Goal: Check status: Check status

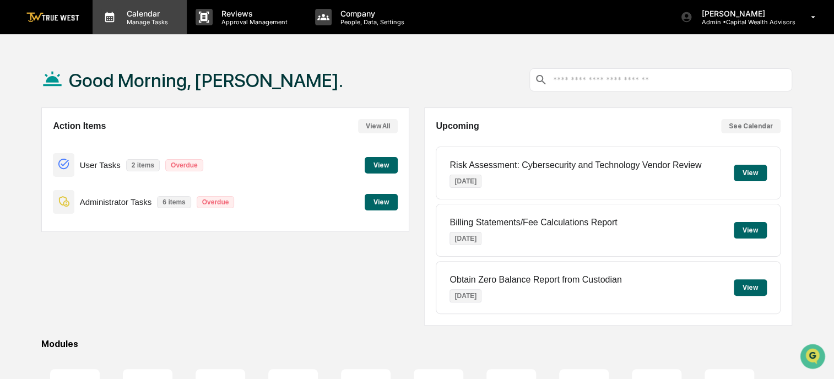
click at [173, 23] on p "Manage Tasks" at bounding box center [146, 22] width 56 height 8
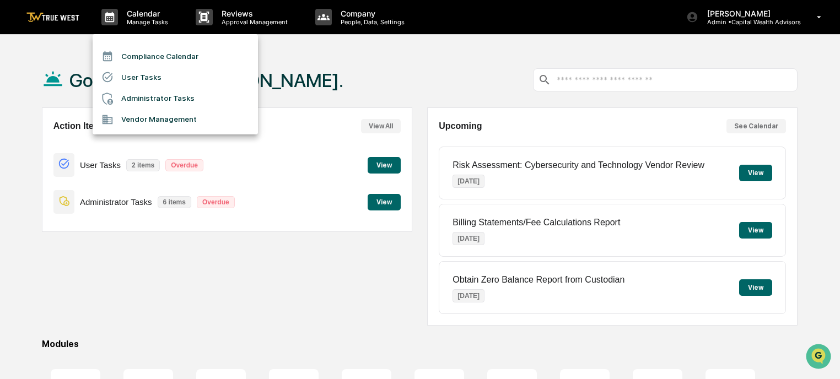
click at [182, 52] on li "Compliance Calendar" at bounding box center [175, 56] width 165 height 21
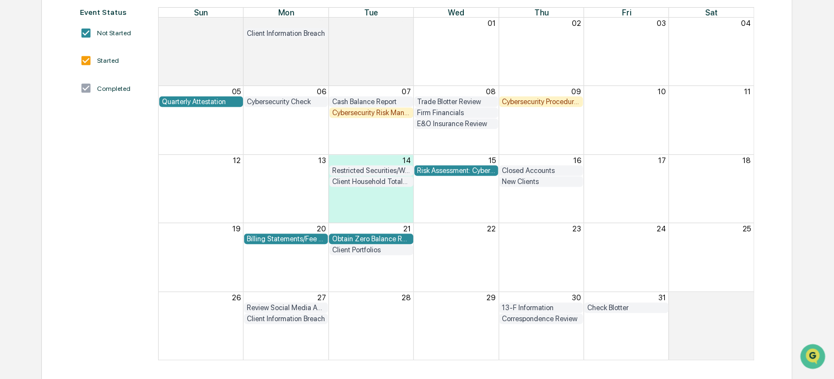
scroll to position [160, 0]
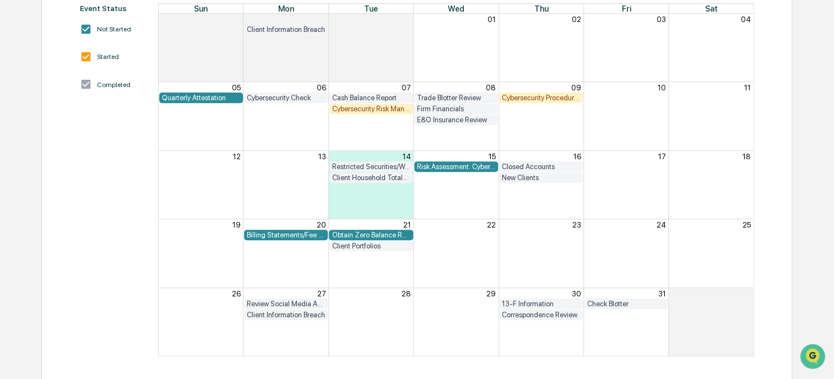
click at [310, 304] on div "Review Social Media Accounts" at bounding box center [286, 304] width 78 height 8
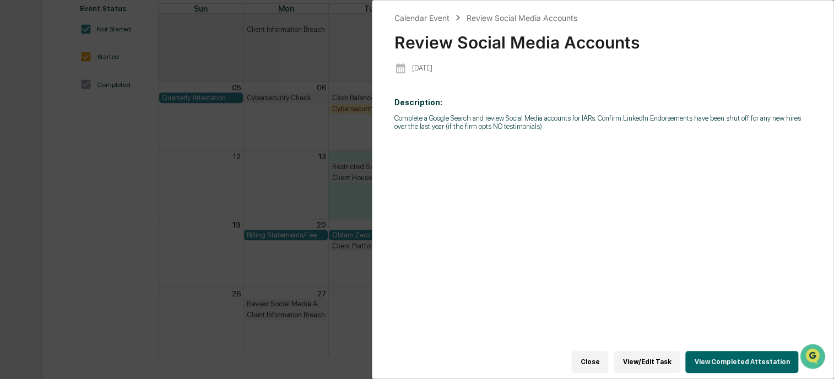
click at [715, 352] on button "View Completed Attestation" at bounding box center [742, 362] width 113 height 22
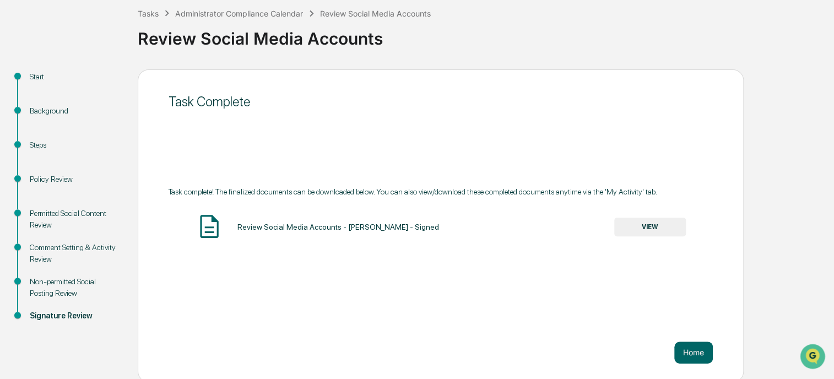
scroll to position [64, 0]
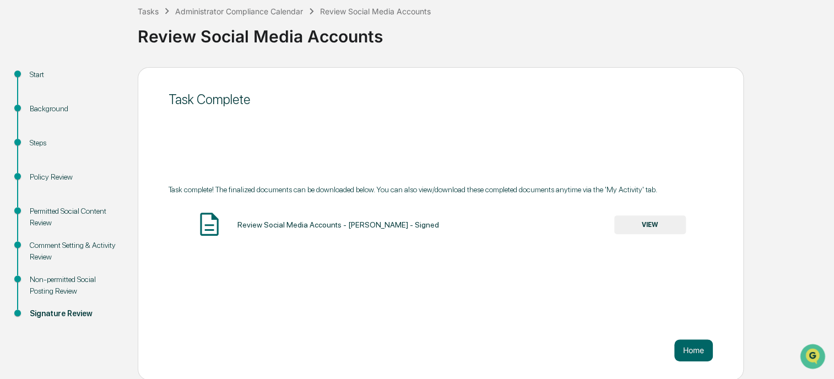
click at [39, 107] on div "Background" at bounding box center [75, 109] width 90 height 12
click at [41, 72] on div "Start" at bounding box center [75, 75] width 90 height 12
click at [58, 105] on div "Background" at bounding box center [75, 109] width 90 height 12
click at [659, 214] on div "Review Social Media Accounts - [PERSON_NAME] - Signed VIEW" at bounding box center [441, 225] width 545 height 29
click at [651, 231] on button "VIEW" at bounding box center [651, 224] width 72 height 19
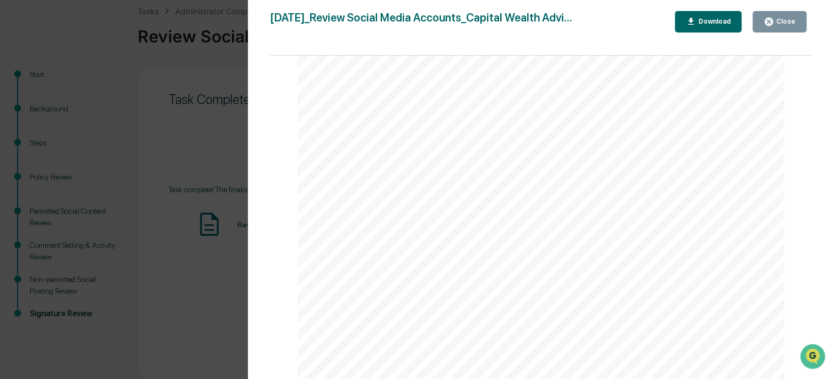
scroll to position [331, 0]
click at [580, 220] on div "[DATE] Capital Wealth Advisors Review Social Media Accounts Background and Purp…" at bounding box center [541, 94] width 487 height 689
drag, startPoint x: 581, startPoint y: 218, endPoint x: 558, endPoint y: 224, distance: 23.9
click at [558, 224] on div "[DATE] Capital Wealth Advisors Review Social Media Accounts Background and Purp…" at bounding box center [541, 94] width 487 height 689
drag, startPoint x: 618, startPoint y: 220, endPoint x: 606, endPoint y: 225, distance: 13.3
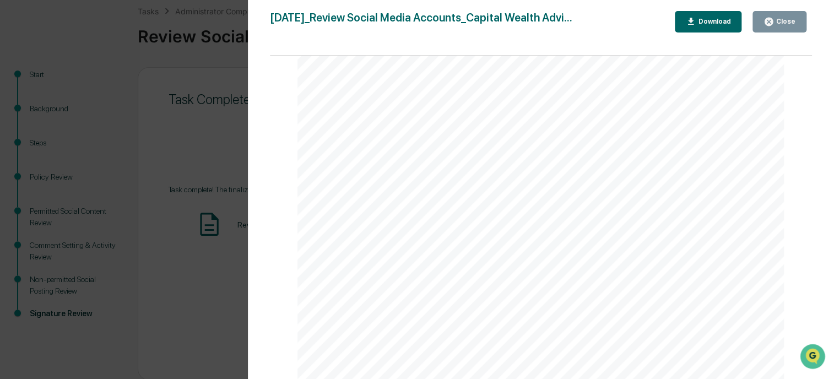
click at [606, 225] on div "[DATE] Capital Wealth Advisors Review Social Media Accounts Background and Purp…" at bounding box center [541, 94] width 487 height 689
